Goal: Task Accomplishment & Management: Use online tool/utility

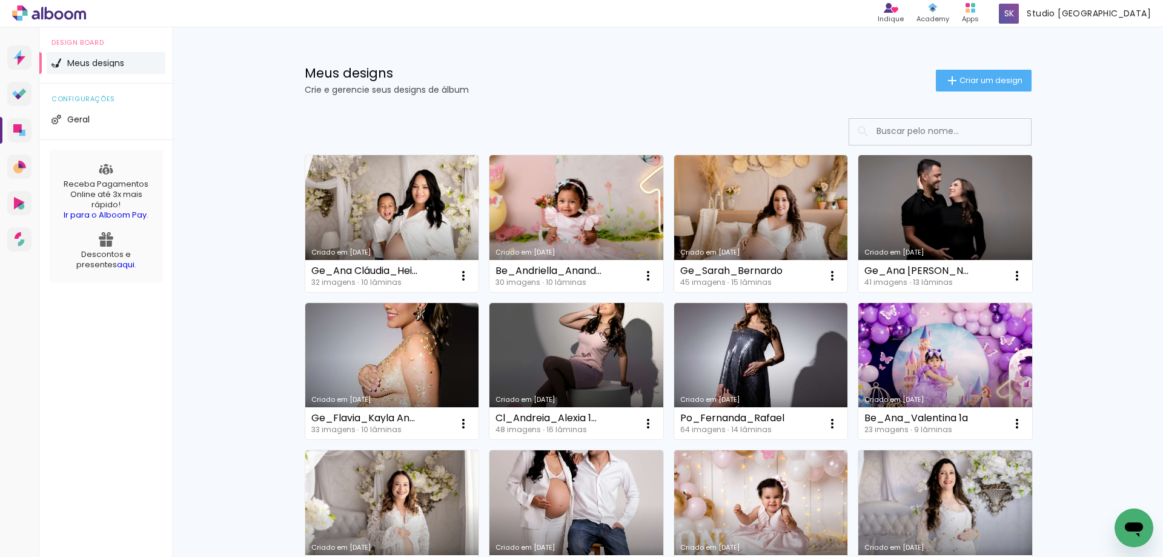
click at [943, 133] on input at bounding box center [956, 131] width 173 height 25
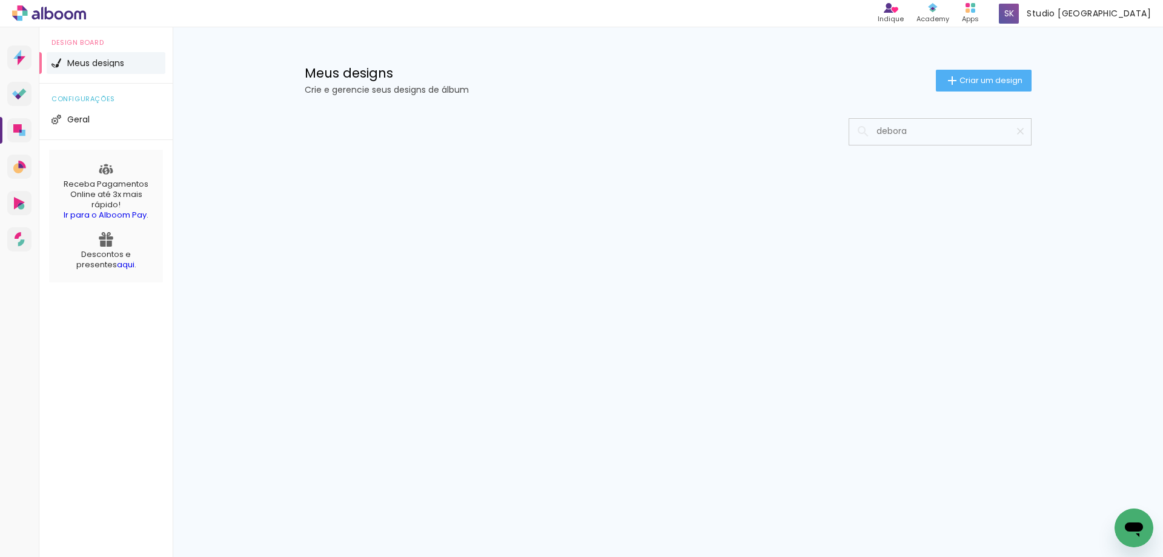
type input "debora"
type paper-input "debora"
click at [859, 131] on iron-icon at bounding box center [863, 131] width 15 height 15
click at [861, 131] on iron-icon at bounding box center [863, 131] width 15 height 15
drag, startPoint x: 912, startPoint y: 130, endPoint x: 867, endPoint y: 130, distance: 45.4
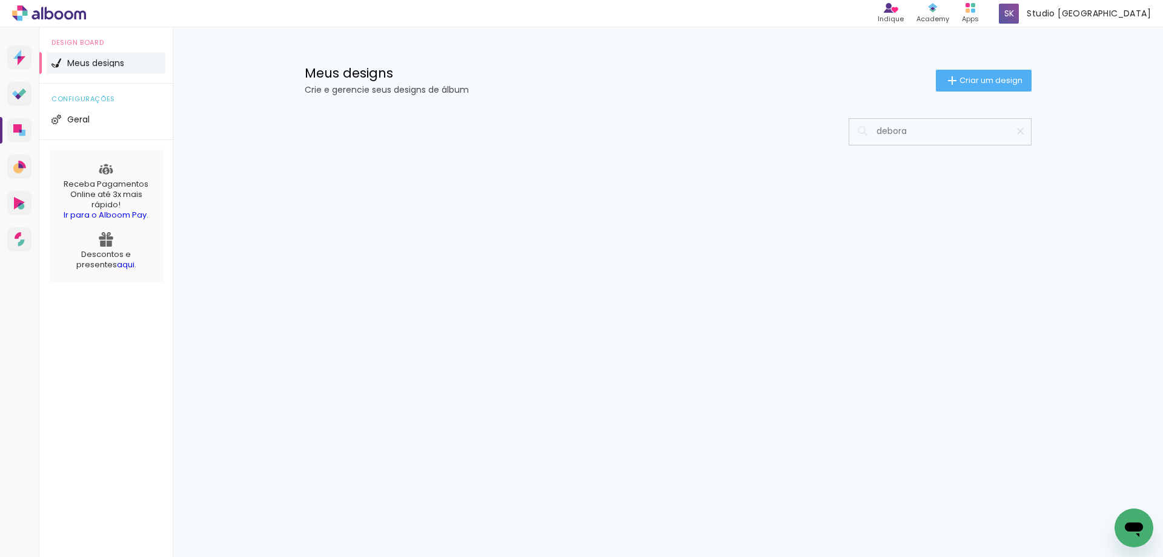
click at [867, 130] on div "debora" at bounding box center [940, 131] width 182 height 25
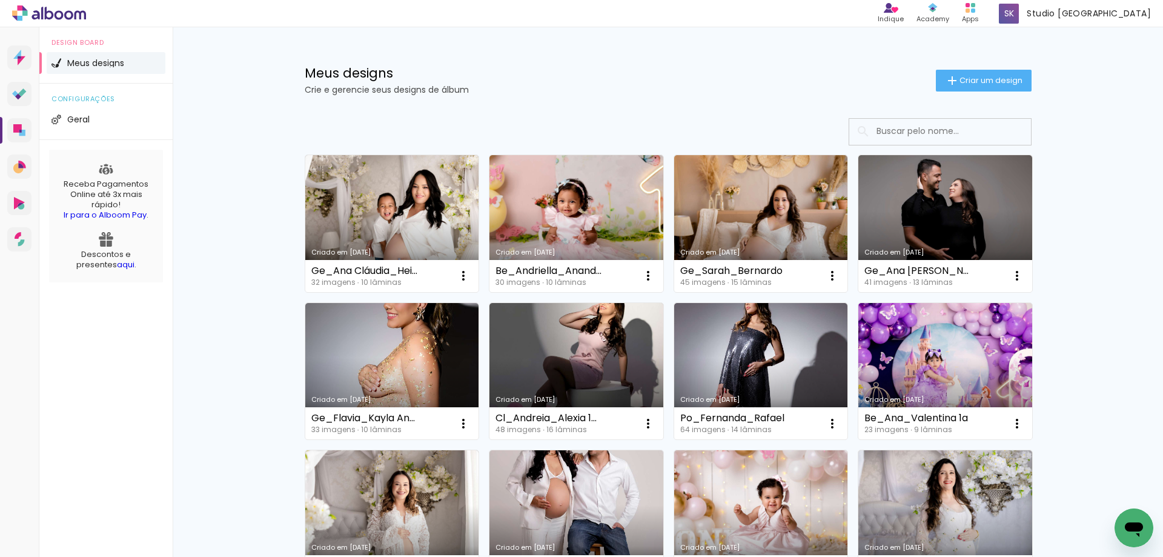
click at [885, 133] on input at bounding box center [956, 131] width 173 height 25
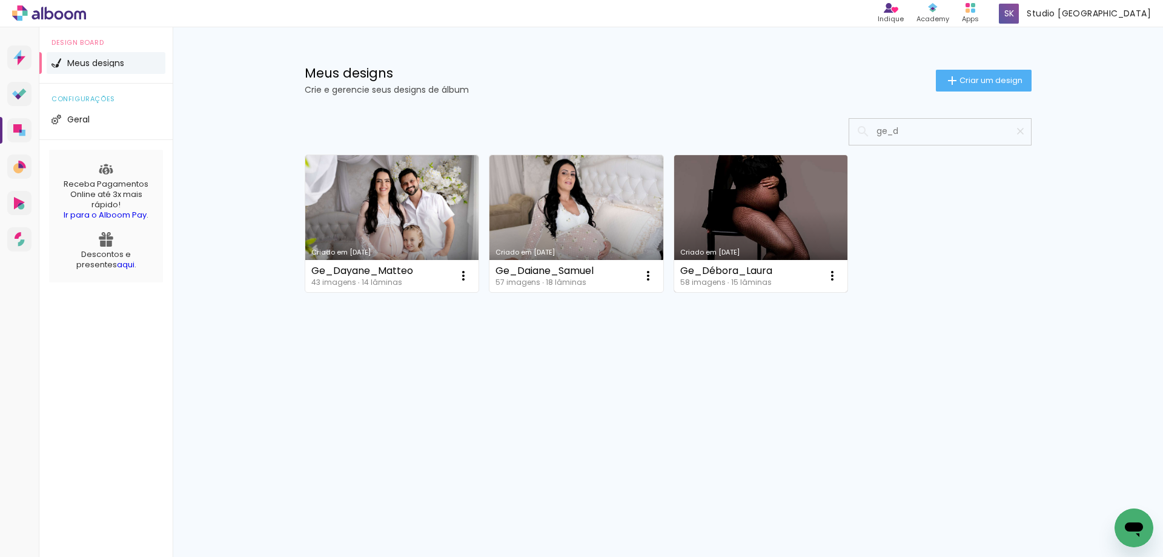
type input "ge_d"
type paper-input "ge_d"
click at [772, 217] on link "Criado em [DATE]" at bounding box center [761, 223] width 174 height 137
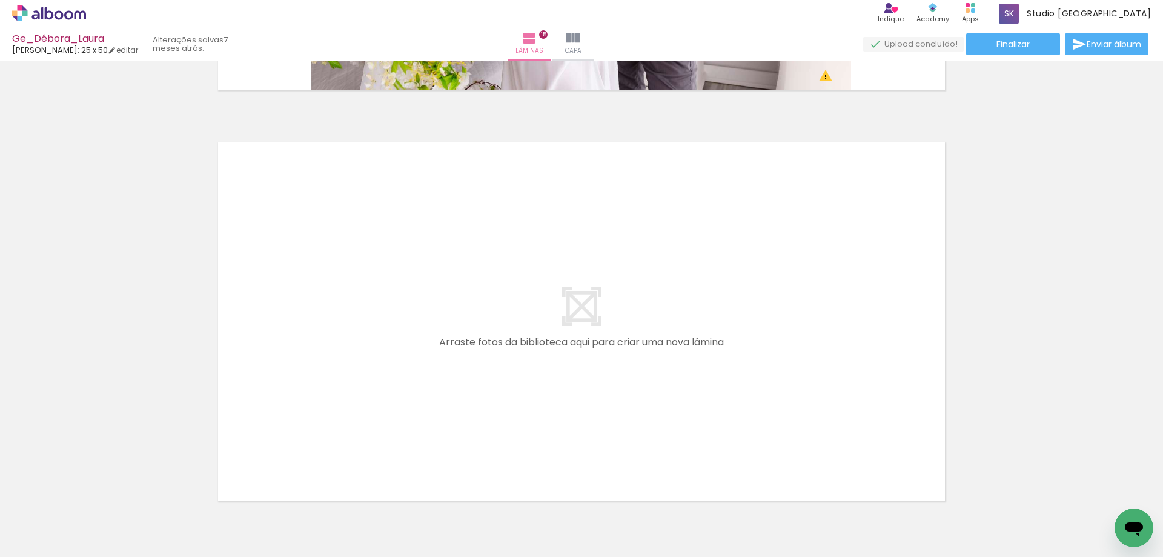
scroll to position [6199, 0]
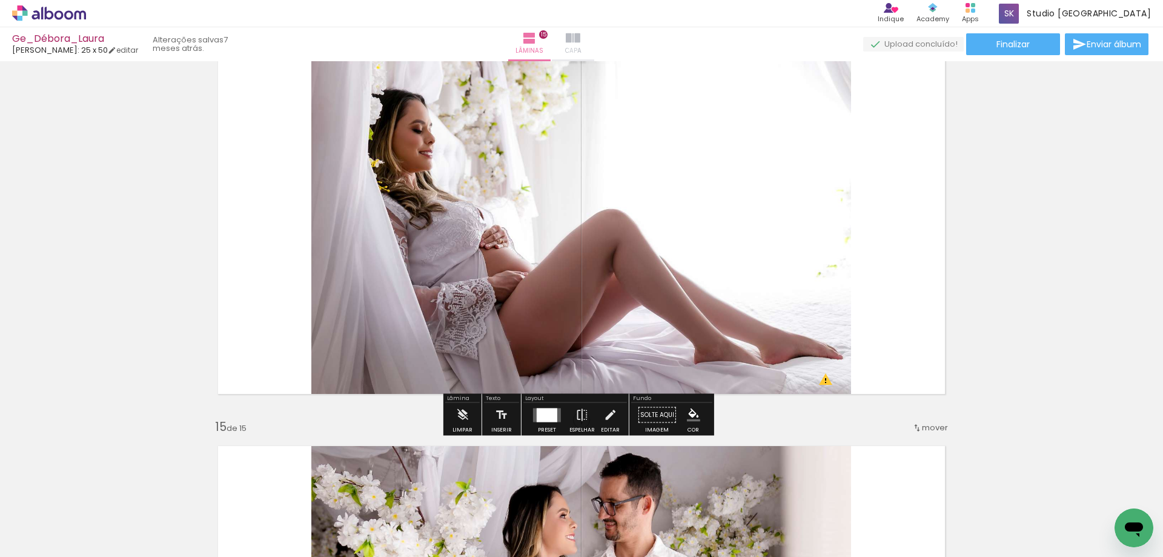
click at [582, 50] on span "Capa" at bounding box center [573, 50] width 16 height 11
